Goal: Task Accomplishment & Management: Use online tool/utility

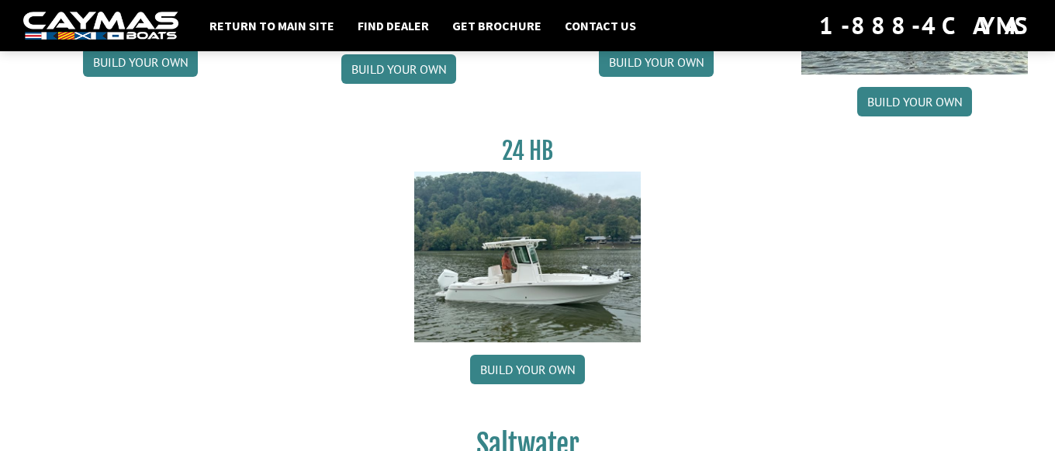
scroll to position [396, 0]
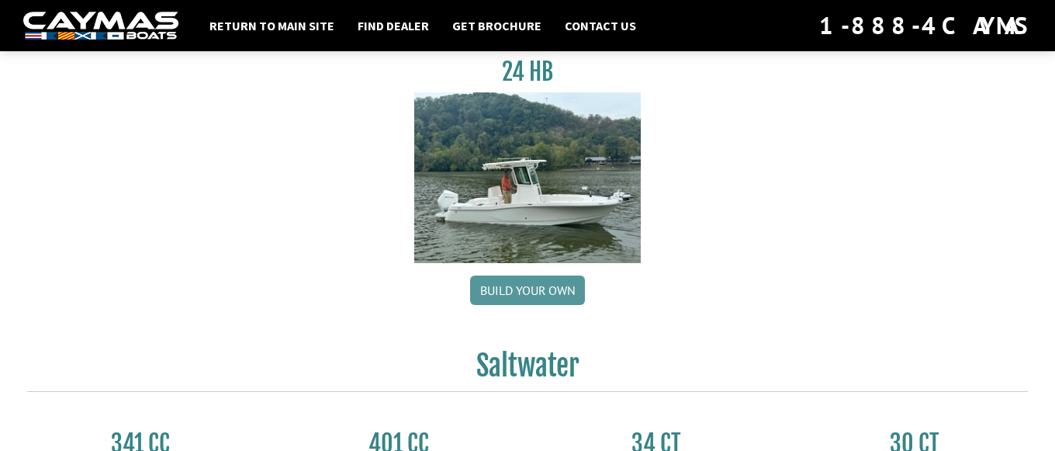
click at [563, 298] on link "Build your own" at bounding box center [527, 289] width 115 height 29
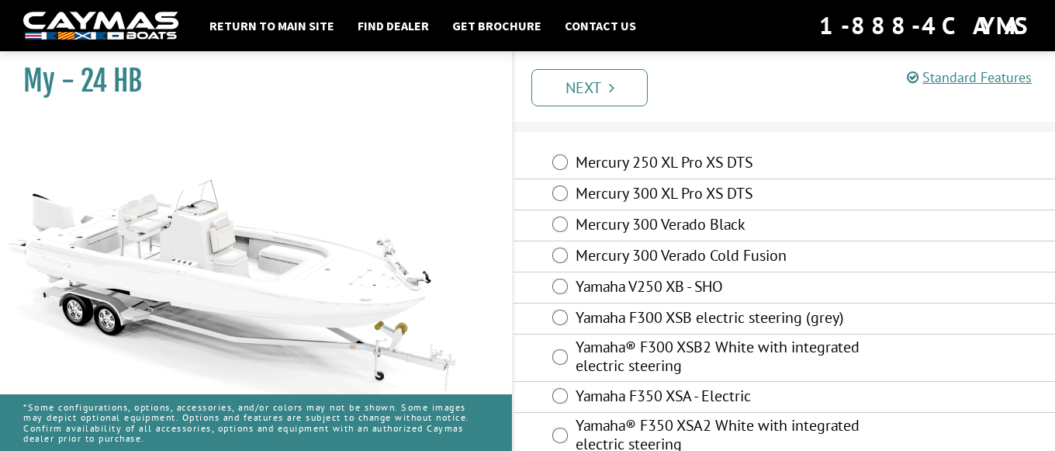
scroll to position [61, 0]
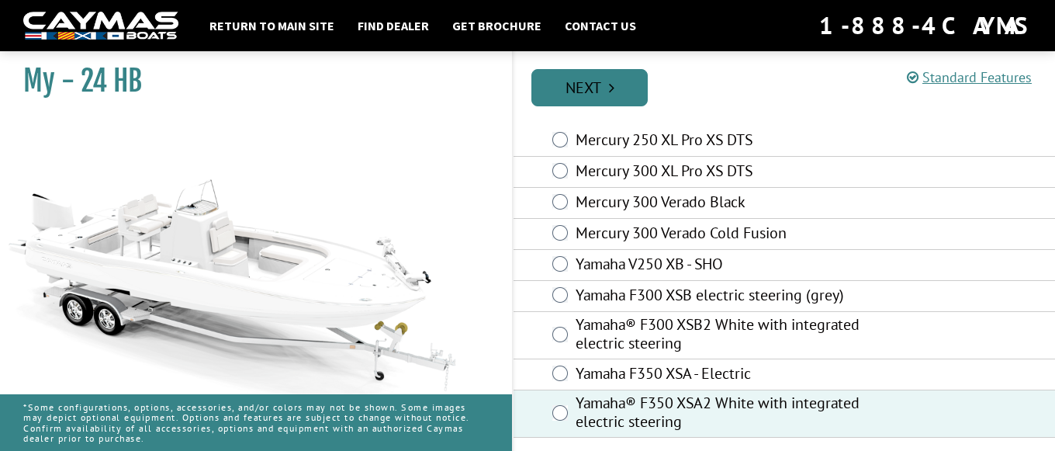
click at [612, 81] on icon "Pagination" at bounding box center [611, 88] width 5 height 16
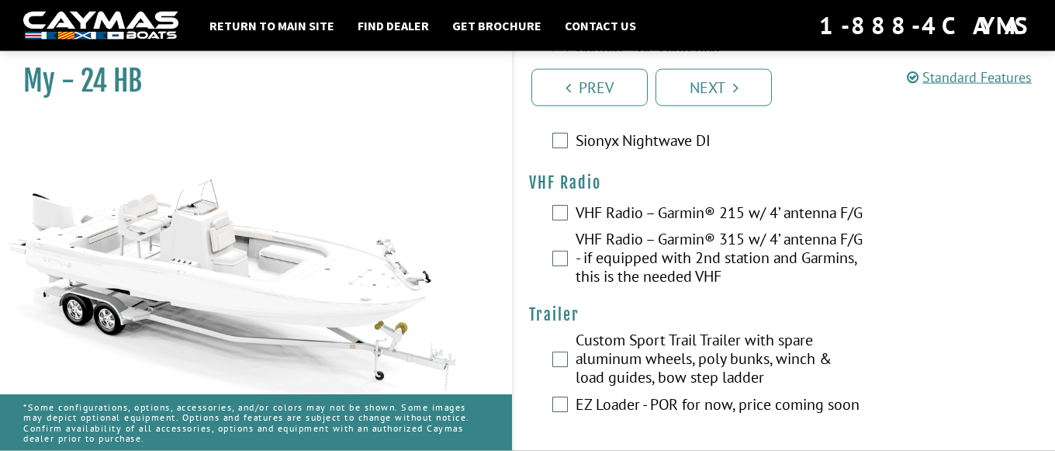
scroll to position [4325, 0]
click at [707, 91] on link "Next" at bounding box center [713, 87] width 116 height 37
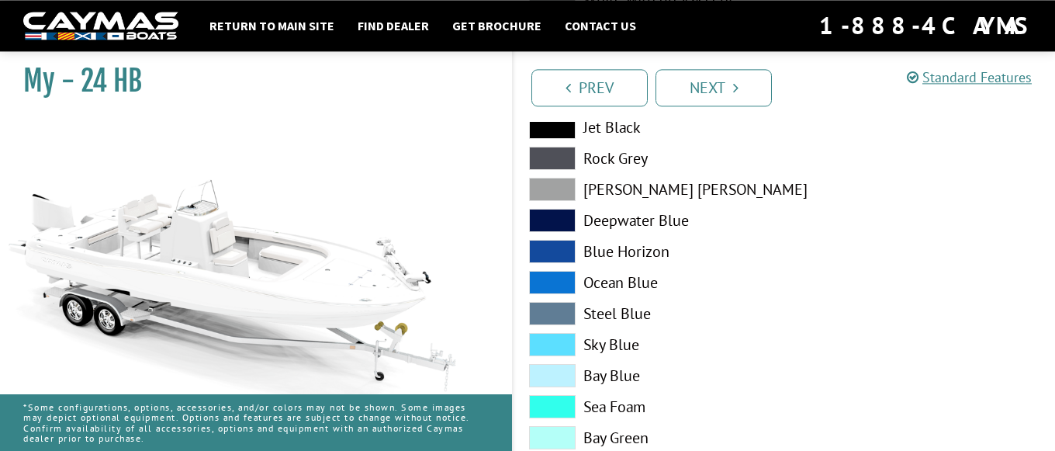
scroll to position [396, 0]
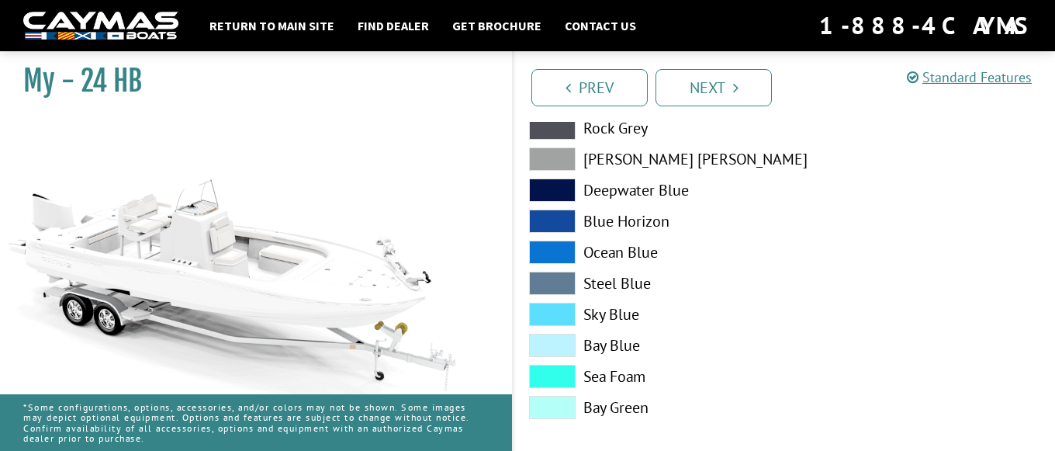
click at [552, 250] on span at bounding box center [552, 251] width 47 height 23
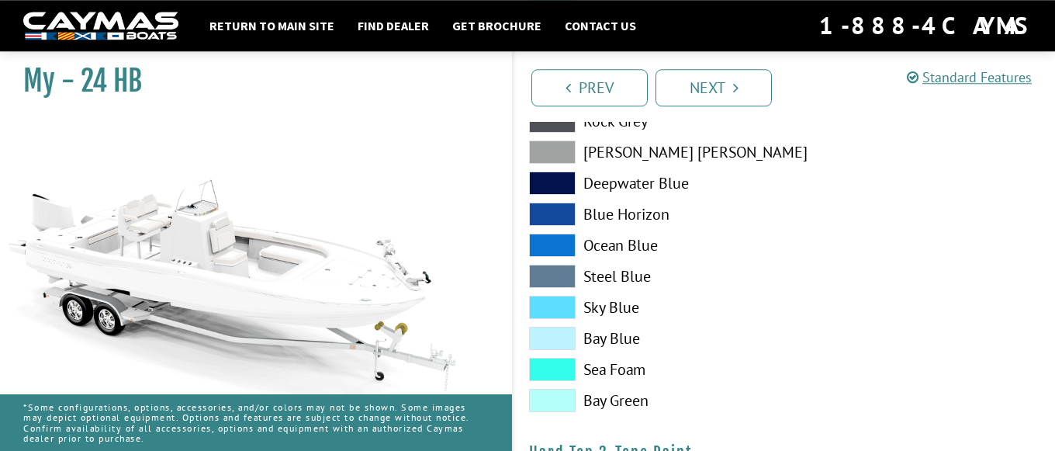
scroll to position [791, 0]
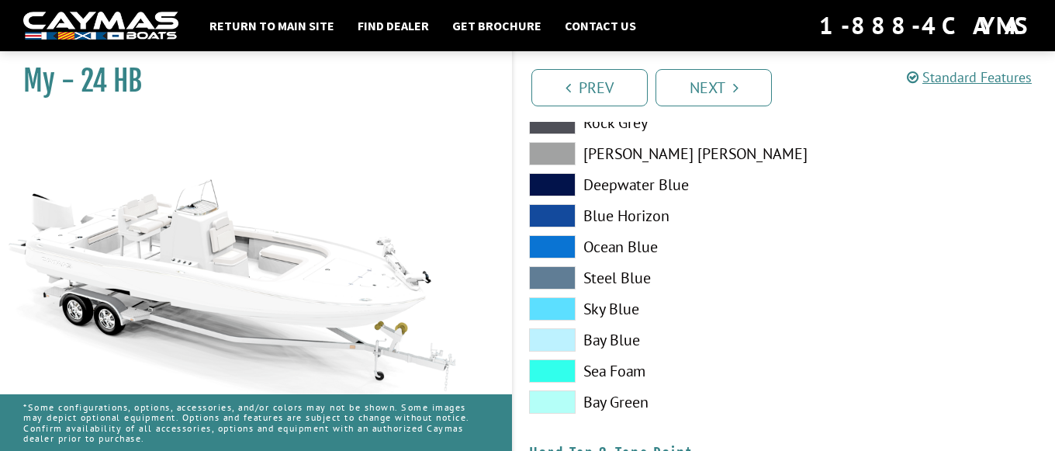
click at [621, 247] on label "Ocean Blue" at bounding box center [649, 246] width 240 height 23
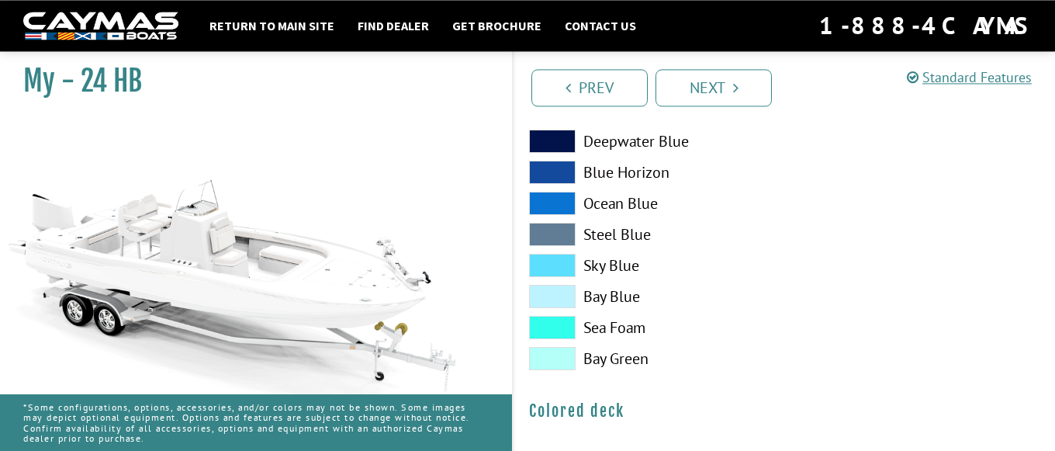
scroll to position [1239, 0]
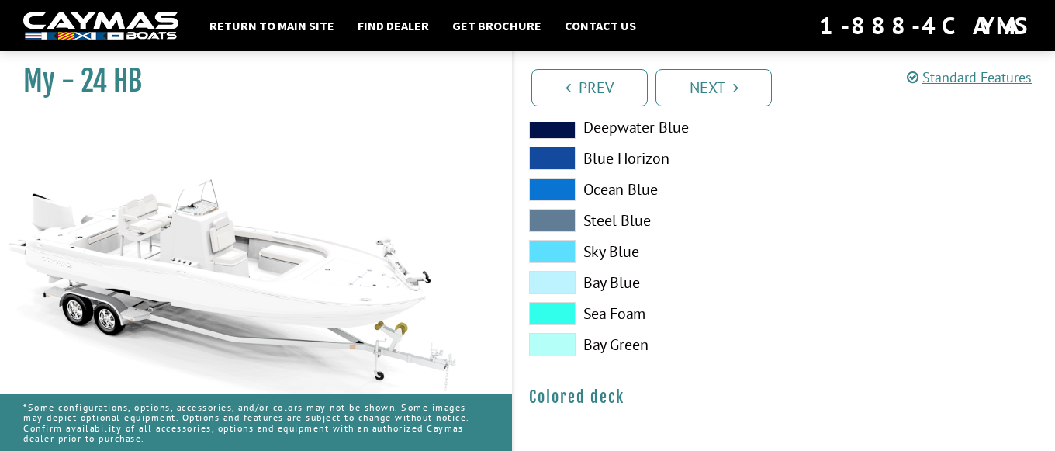
drag, startPoint x: 731, startPoint y: 94, endPoint x: 754, endPoint y: 170, distance: 79.5
click at [731, 95] on link "Next" at bounding box center [713, 87] width 116 height 37
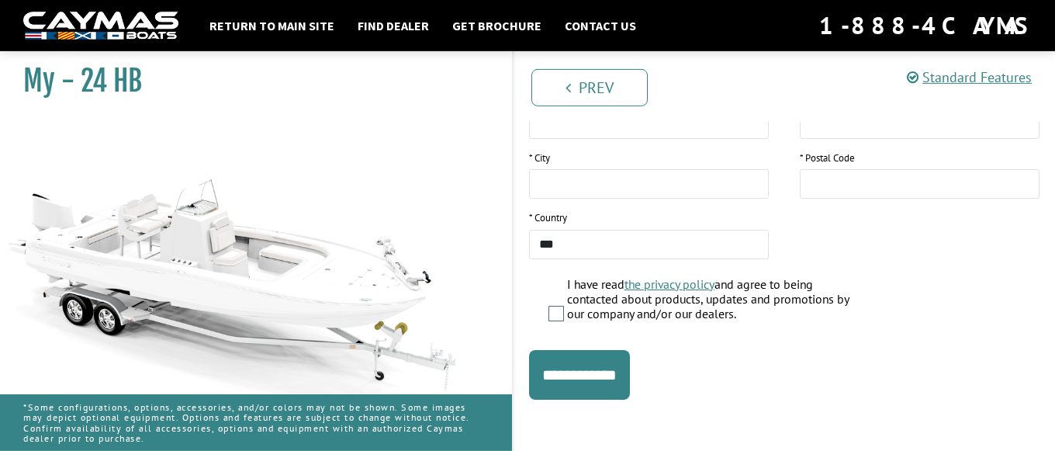
scroll to position [411, 0]
click at [577, 374] on input "**********" at bounding box center [579, 373] width 101 height 50
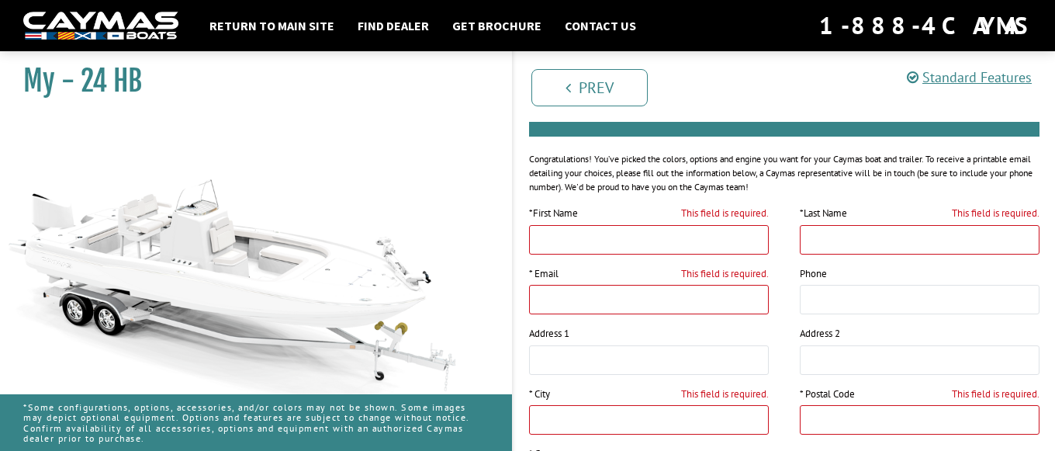
scroll to position [0, 0]
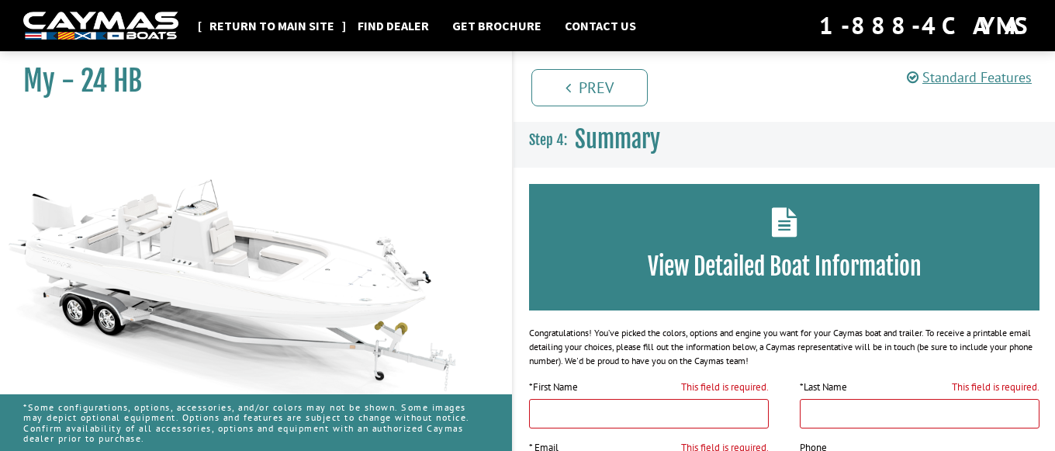
click at [315, 24] on link "Return to main site" at bounding box center [272, 26] width 140 height 20
